Goal: Task Accomplishment & Management: Use online tool/utility

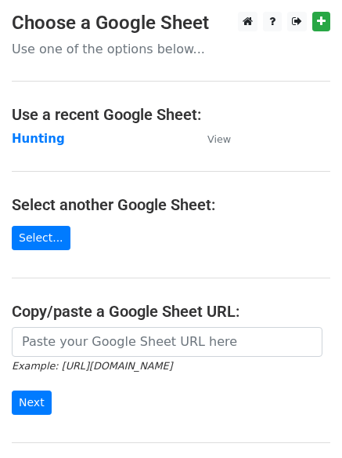
click at [33, 132] on strong "Hunting" at bounding box center [38, 139] width 53 height 14
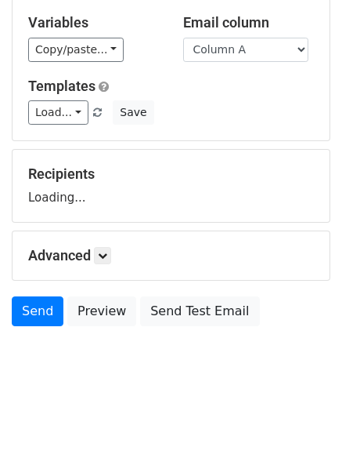
scroll to position [89, 0]
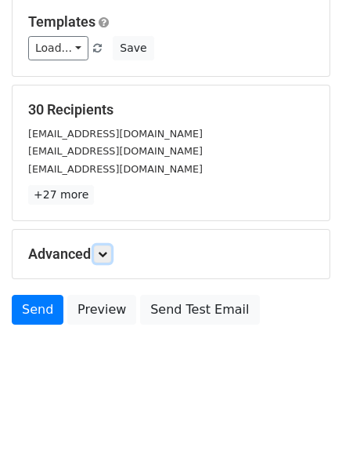
drag, startPoint x: 107, startPoint y: 253, endPoint x: 135, endPoint y: 270, distance: 32.4
click at [107, 252] on icon at bounding box center [102, 253] width 9 height 9
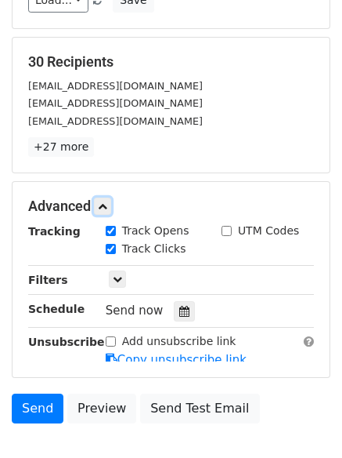
scroll to position [284, 0]
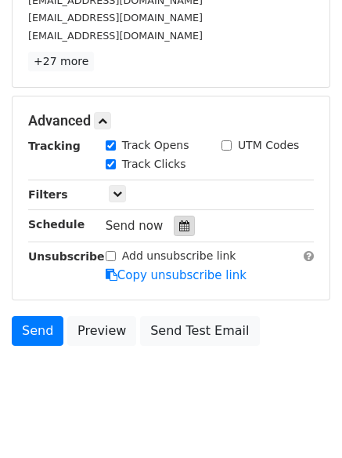
click at [179, 226] on icon at bounding box center [184, 225] width 10 height 11
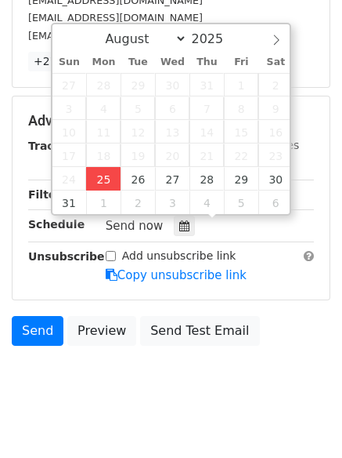
type input "2025-08-25 12:00"
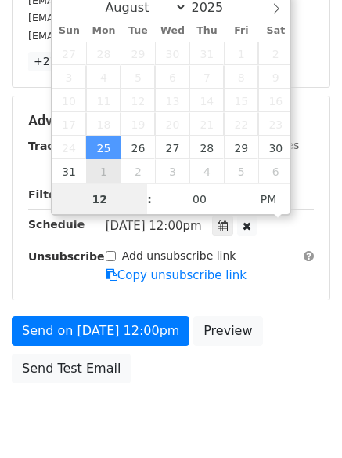
scroll to position [1, 0]
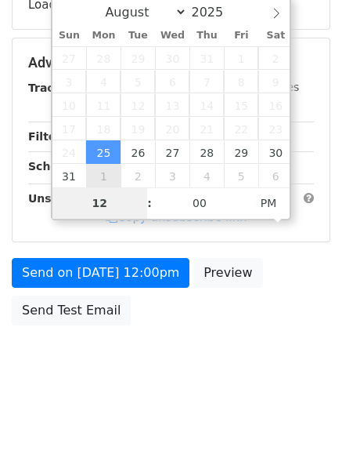
type input "4"
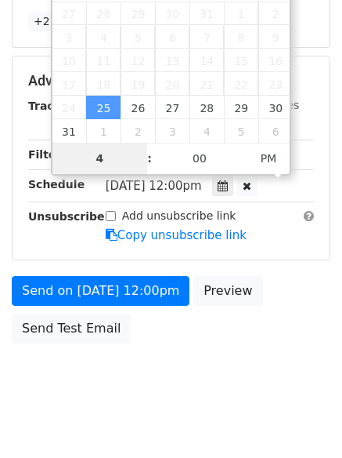
scroll to position [342, 0]
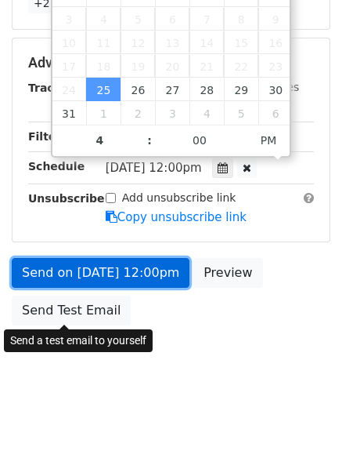
type input "2025-08-25 16:00"
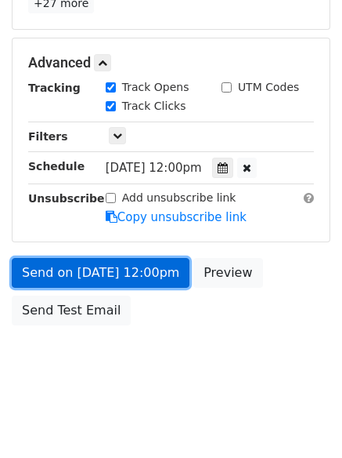
click at [83, 265] on link "Send on Aug 25 at 12:00pm" at bounding box center [101, 273] width 178 height 30
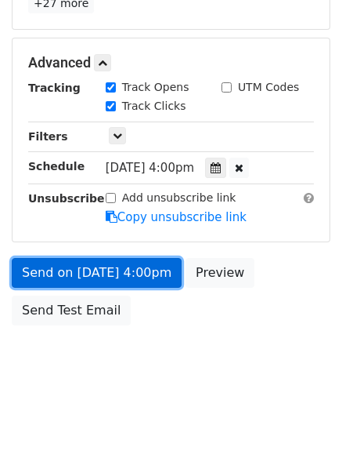
click at [84, 265] on link "Send on Aug 25 at 4:00pm" at bounding box center [97, 273] width 170 height 30
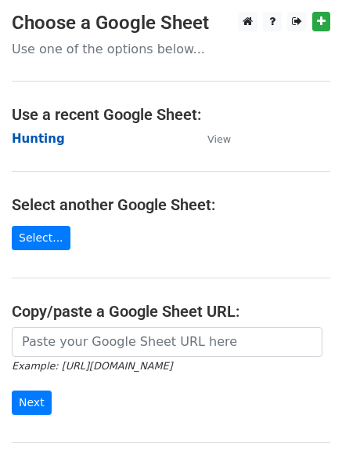
click at [33, 132] on strong "Hunting" at bounding box center [38, 139] width 53 height 14
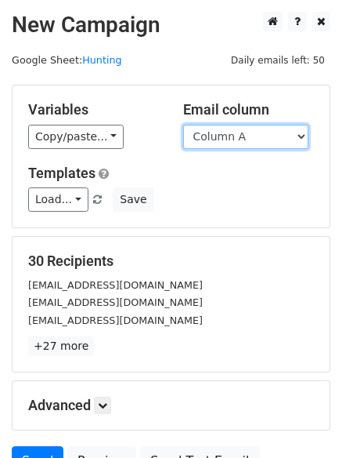
drag, startPoint x: 257, startPoint y: 138, endPoint x: 258, endPoint y: 147, distance: 9.4
click at [257, 138] on select "Column A Column B Column C" at bounding box center [245, 137] width 125 height 24
select select "Column B"
click at [183, 125] on select "Column A Column B Column C" at bounding box center [245, 137] width 125 height 24
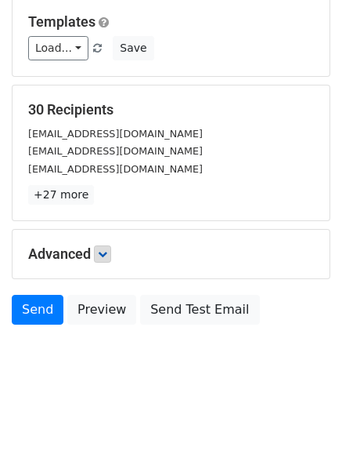
click at [98, 248] on h5 "Advanced" at bounding box center [171, 253] width 286 height 17
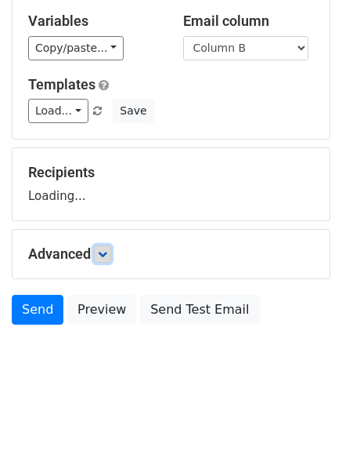
click at [104, 249] on icon at bounding box center [102, 253] width 9 height 9
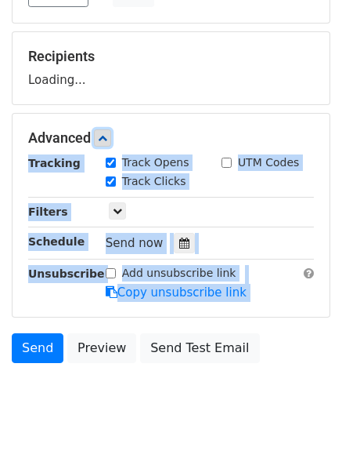
scroll to position [236, 0]
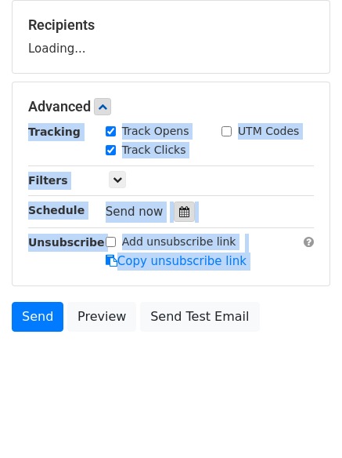
click at [180, 218] on div at bounding box center [184, 211] width 21 height 20
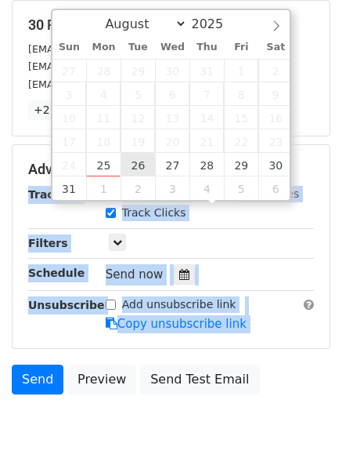
type input "2025-08-26 12:00"
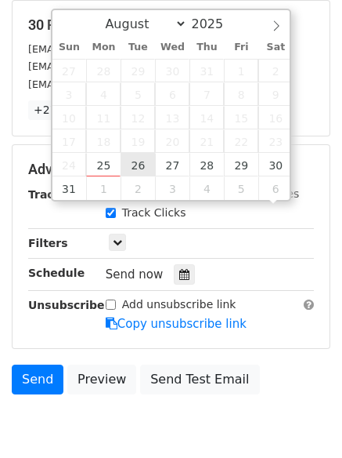
scroll to position [1, 0]
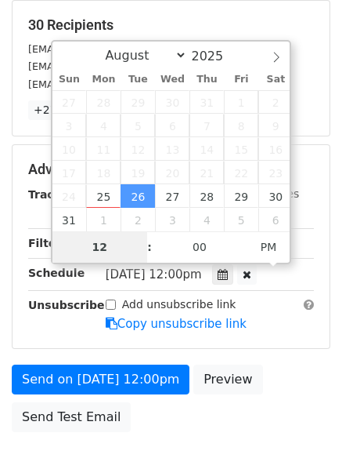
type input "5"
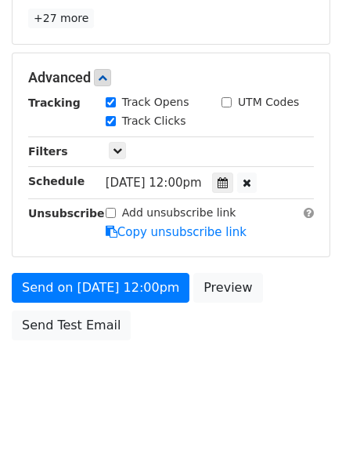
scroll to position [649, 0]
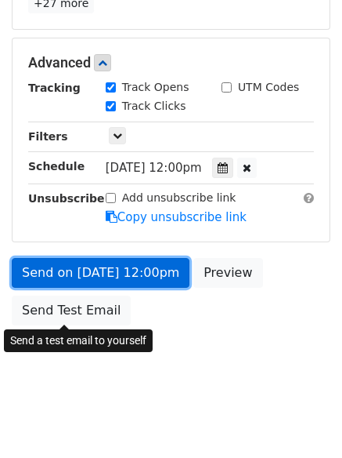
type input "2025-08-26 17:00"
click at [102, 270] on link "Send on Aug 26 at 12:00pm" at bounding box center [101, 273] width 178 height 30
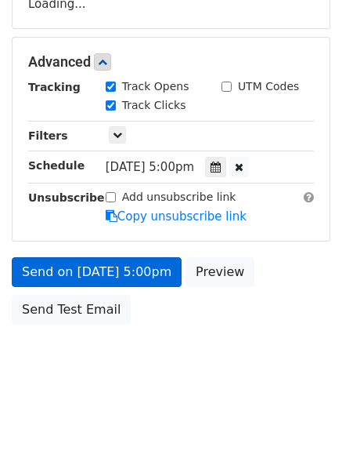
scroll to position [280, 0]
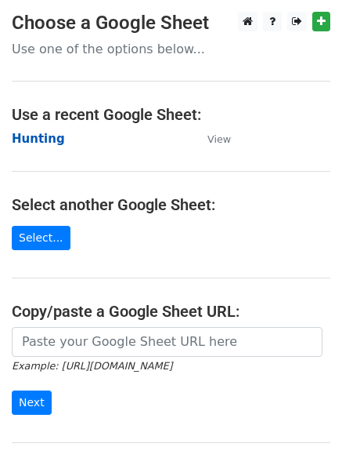
click at [24, 133] on strong "Hunting" at bounding box center [38, 139] width 53 height 14
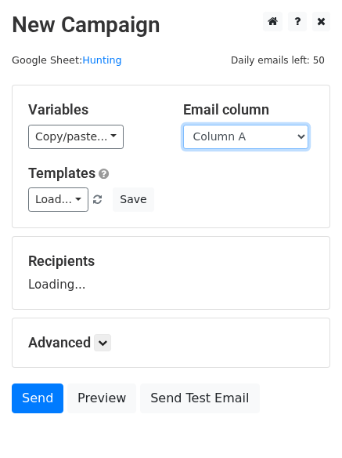
click at [241, 144] on select "Column A Column B Column C" at bounding box center [245, 137] width 125 height 24
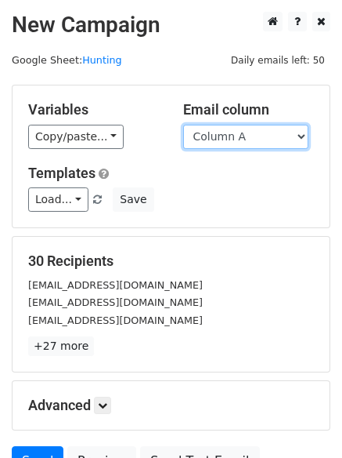
click at [234, 148] on select "Column A Column B Column C" at bounding box center [245, 137] width 125 height 24
select select "Column C"
click at [183, 125] on select "Column A Column B Column C" at bounding box center [245, 137] width 125 height 24
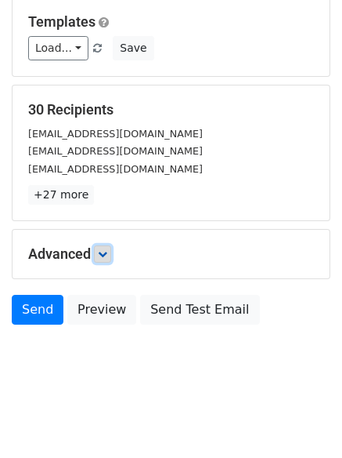
click at [103, 252] on icon at bounding box center [102, 253] width 9 height 9
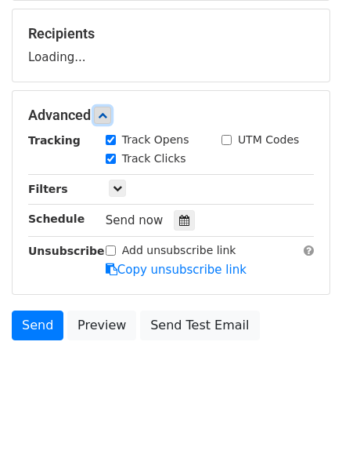
scroll to position [229, 0]
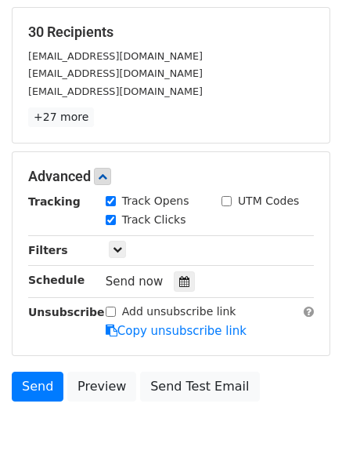
click at [189, 287] on div "Send now" at bounding box center [198, 281] width 184 height 21
click at [183, 286] on div at bounding box center [184, 281] width 21 height 20
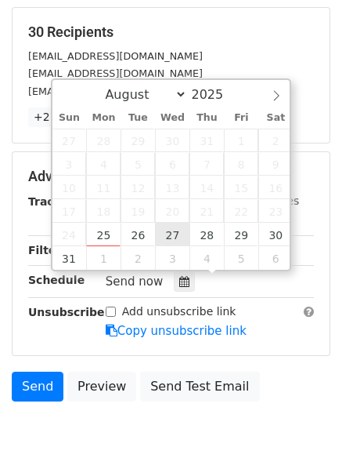
type input "2025-08-27 12:00"
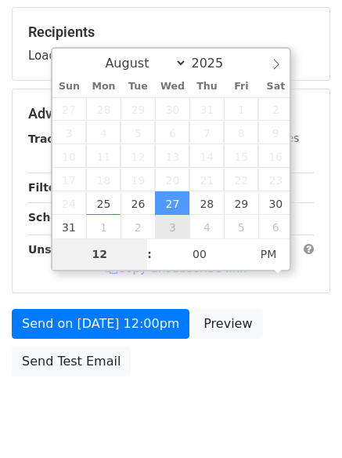
type input "6"
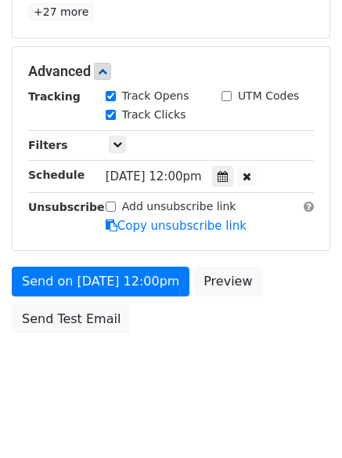
scroll to position [649, 0]
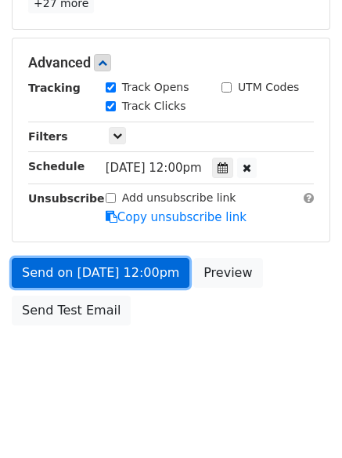
type input "2025-08-27 18:00"
click at [101, 266] on link "Send on Aug 27 at 12:00pm" at bounding box center [101, 273] width 178 height 30
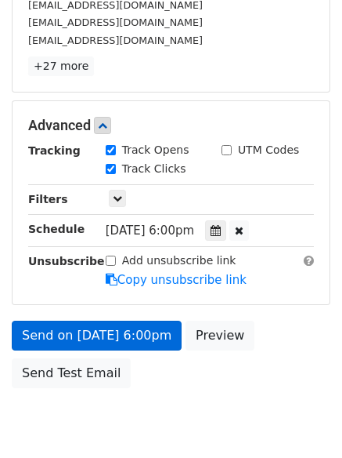
scroll to position [342, 0]
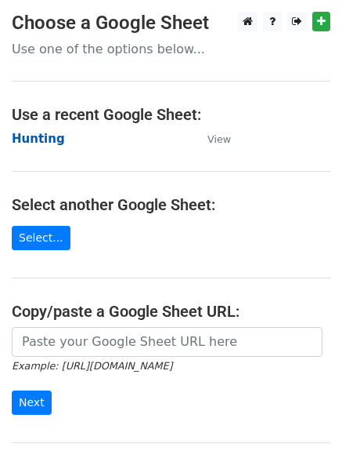
click at [42, 140] on strong "Hunting" at bounding box center [38, 139] width 53 height 14
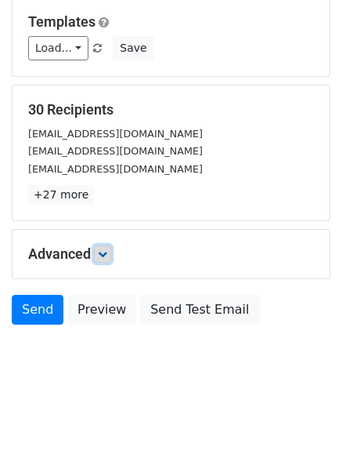
click at [111, 255] on link at bounding box center [102, 253] width 17 height 17
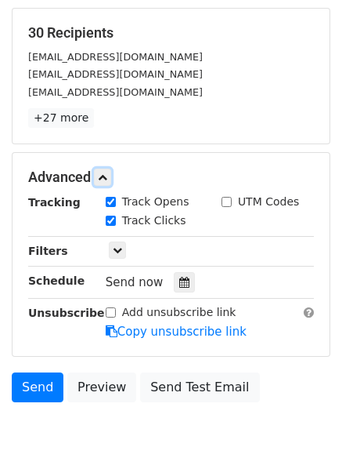
scroll to position [298, 0]
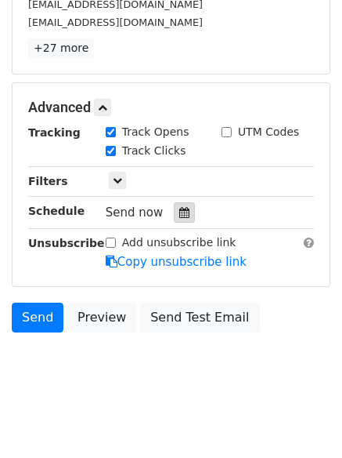
click at [179, 213] on icon at bounding box center [184, 212] width 10 height 11
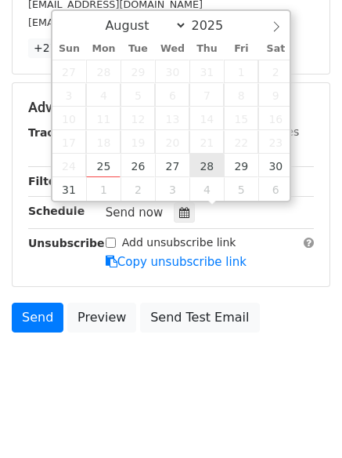
type input "2025-08-28 12:00"
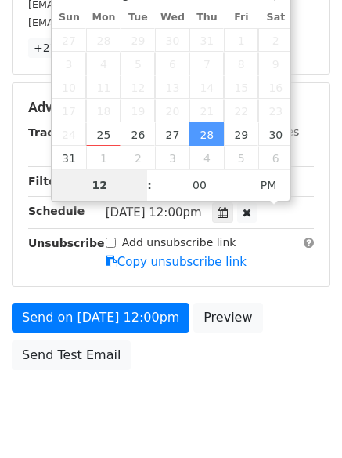
type input "7"
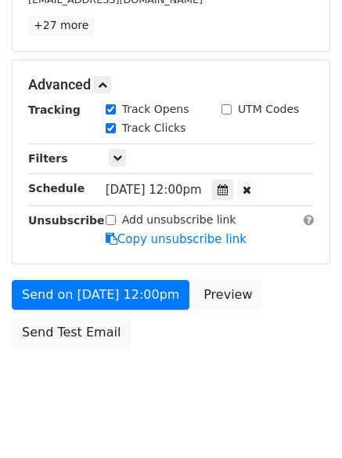
scroll to position [649, 0]
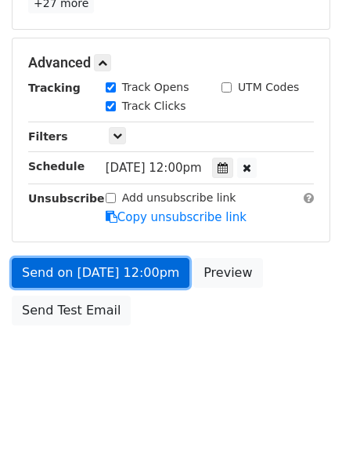
type input "2025-08-28 19:00"
click at [104, 271] on link "Send on Aug 28 at 12:00pm" at bounding box center [101, 273] width 178 height 30
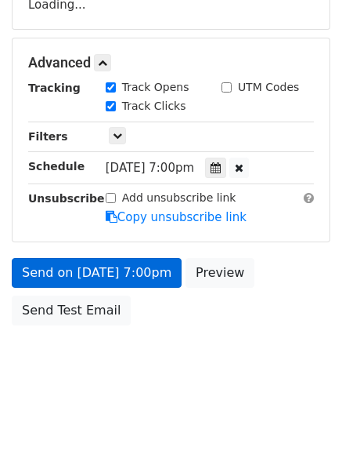
scroll to position [342, 0]
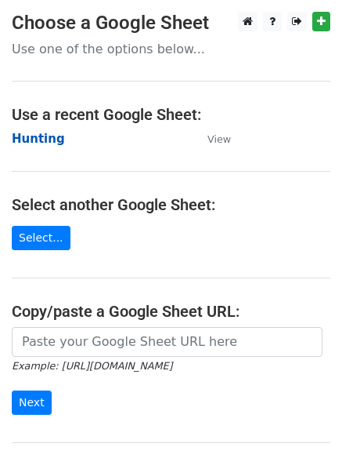
click at [24, 143] on strong "Hunting" at bounding box center [38, 139] width 53 height 14
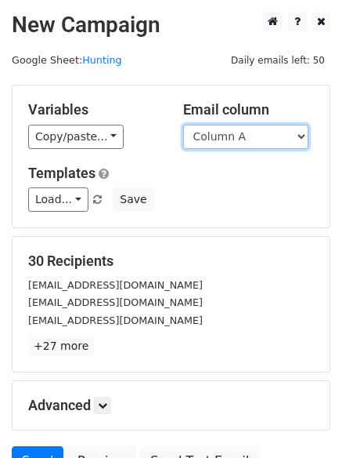
click at [256, 147] on select "Column A Column B Column C" at bounding box center [245, 137] width 125 height 24
select select "Column B"
click at [183, 125] on select "Column A Column B Column C" at bounding box center [245, 137] width 125 height 24
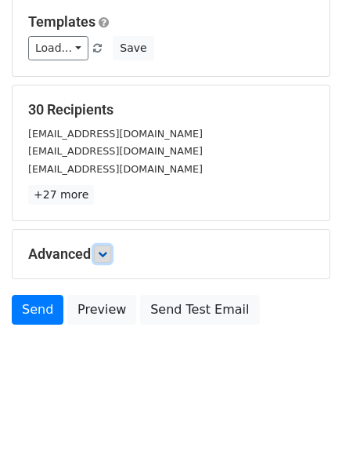
click at [107, 247] on link at bounding box center [102, 253] width 17 height 17
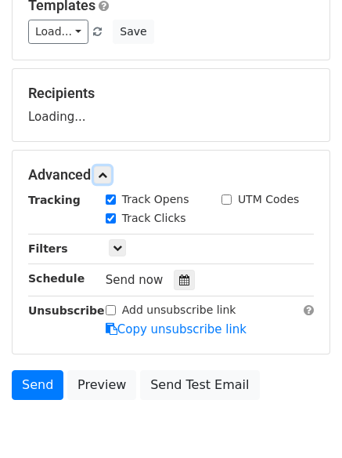
scroll to position [230, 0]
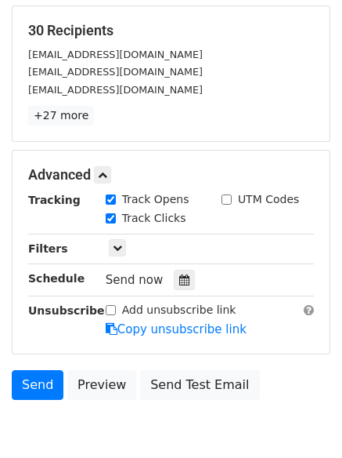
click at [182, 229] on div "Tracking Track Opens UTM Codes Track Clicks Filters Only include spreadsheet ro…" at bounding box center [171, 264] width 286 height 147
click at [179, 275] on icon at bounding box center [184, 279] width 10 height 11
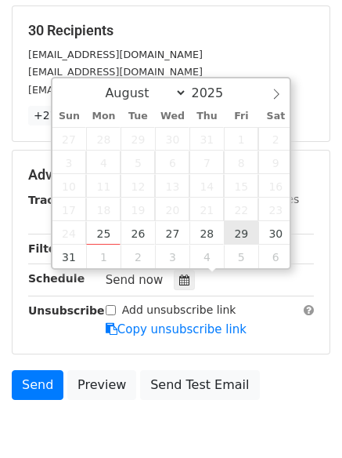
type input "2025-08-29 12:00"
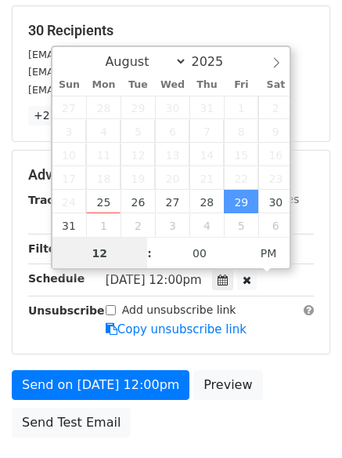
scroll to position [1, 0]
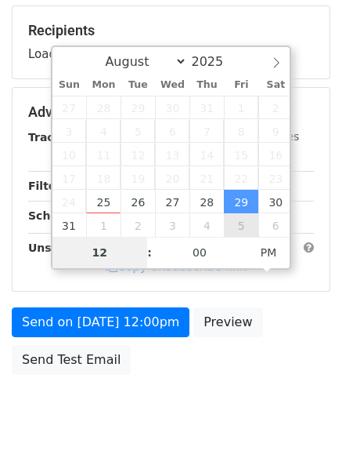
type input "8"
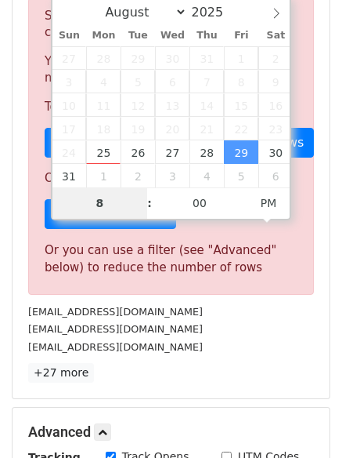
scroll to position [649, 0]
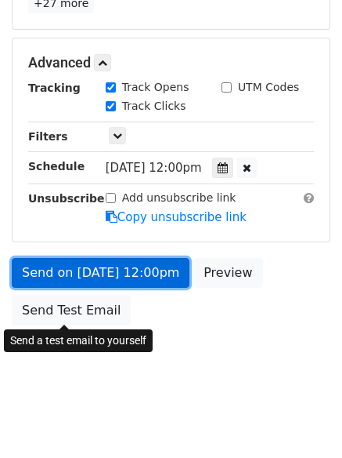
type input "2025-08-29 20:00"
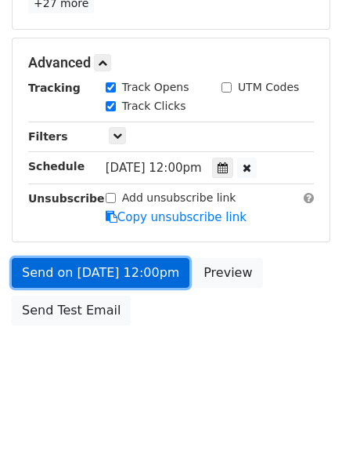
click at [109, 274] on link "Send on Aug 29 at 12:00pm" at bounding box center [101, 273] width 178 height 30
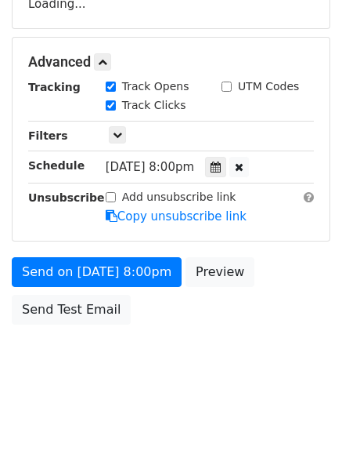
scroll to position [280, 0]
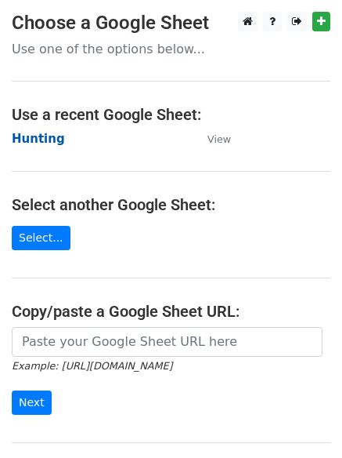
click at [32, 133] on strong "Hunting" at bounding box center [38, 139] width 53 height 14
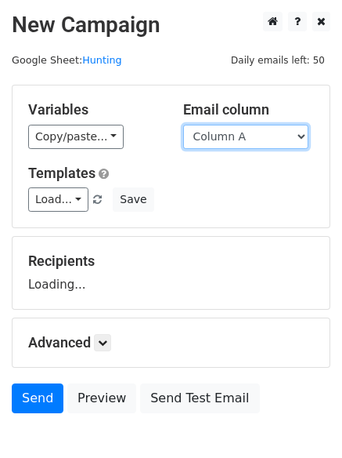
click at [252, 138] on select "Column A Column B Column C" at bounding box center [245, 137] width 125 height 24
select select "Column C"
click at [183, 125] on select "Column A Column B Column C" at bounding box center [245, 137] width 125 height 24
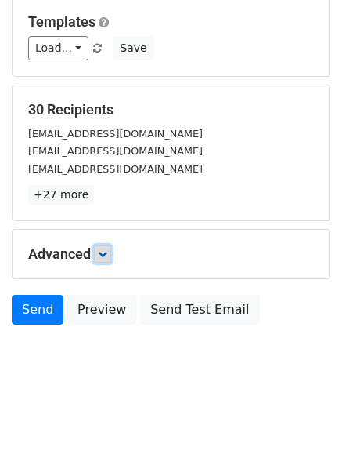
click at [107, 252] on icon at bounding box center [102, 253] width 9 height 9
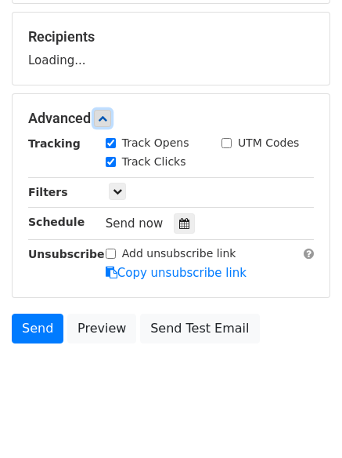
scroll to position [227, 0]
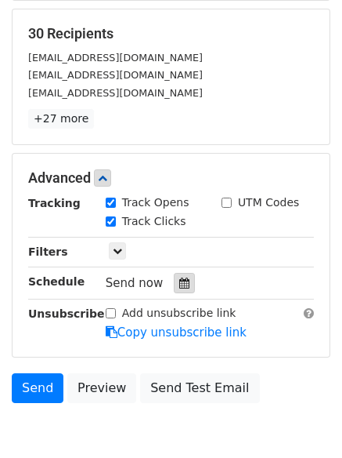
click at [185, 276] on div at bounding box center [184, 283] width 21 height 20
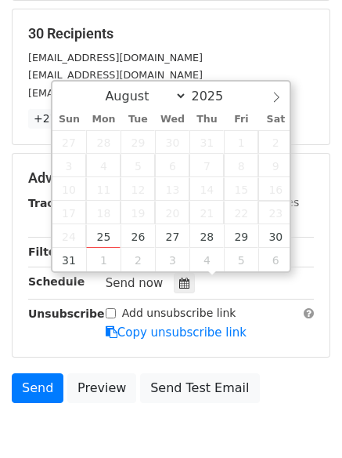
click at [279, 219] on span "23" at bounding box center [276, 213] width 34 height 24
type input "[DATE] 12:00"
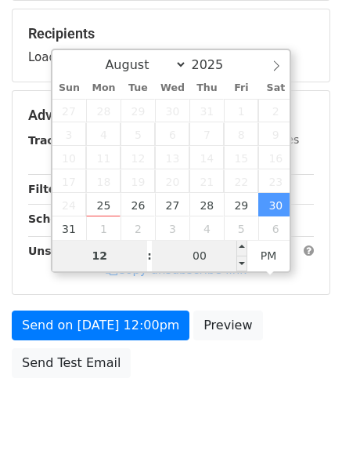
type input "9"
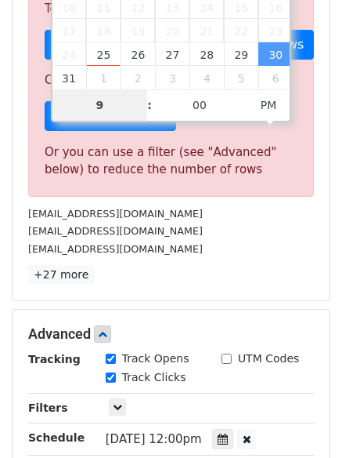
scroll to position [649, 0]
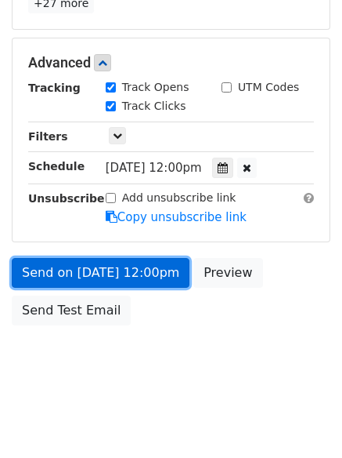
type input "[DATE] 21:00"
click at [108, 260] on link "Send on [DATE] 12:00pm" at bounding box center [101, 273] width 178 height 30
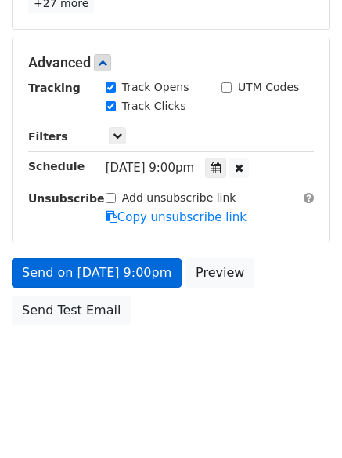
scroll to position [280, 0]
